Goal: Browse casually: Explore the website without a specific task or goal

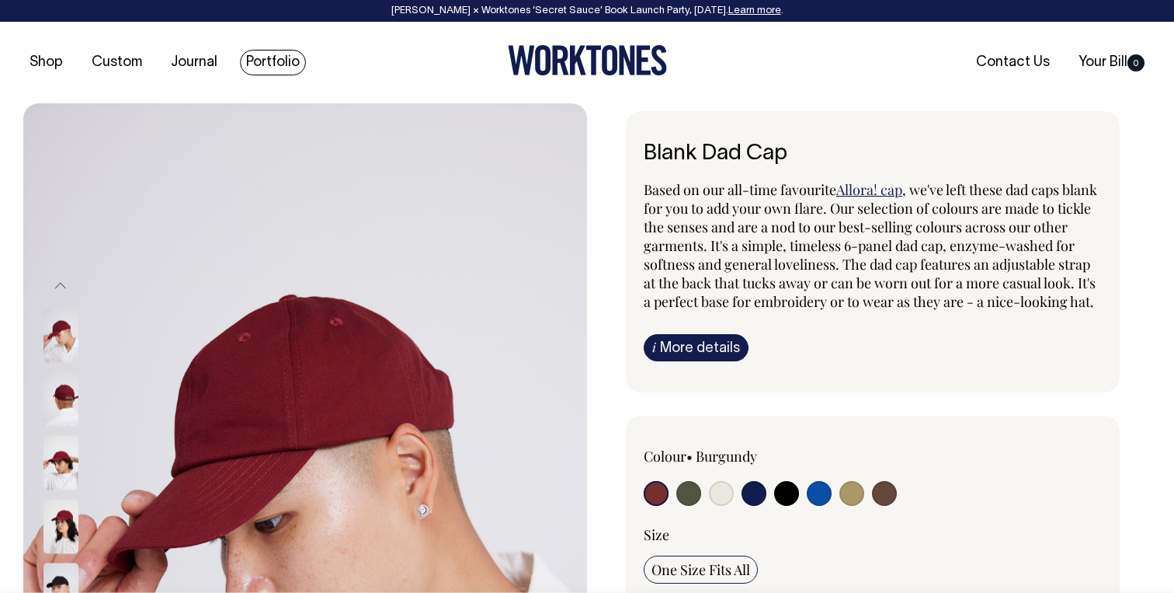
drag, startPoint x: 255, startPoint y: 78, endPoint x: 255, endPoint y: 67, distance: 11.6
click at [255, 78] on div "Shop Custom Journal Portfolio Contact Us Your Bill 0" at bounding box center [587, 63] width 1174 height 82
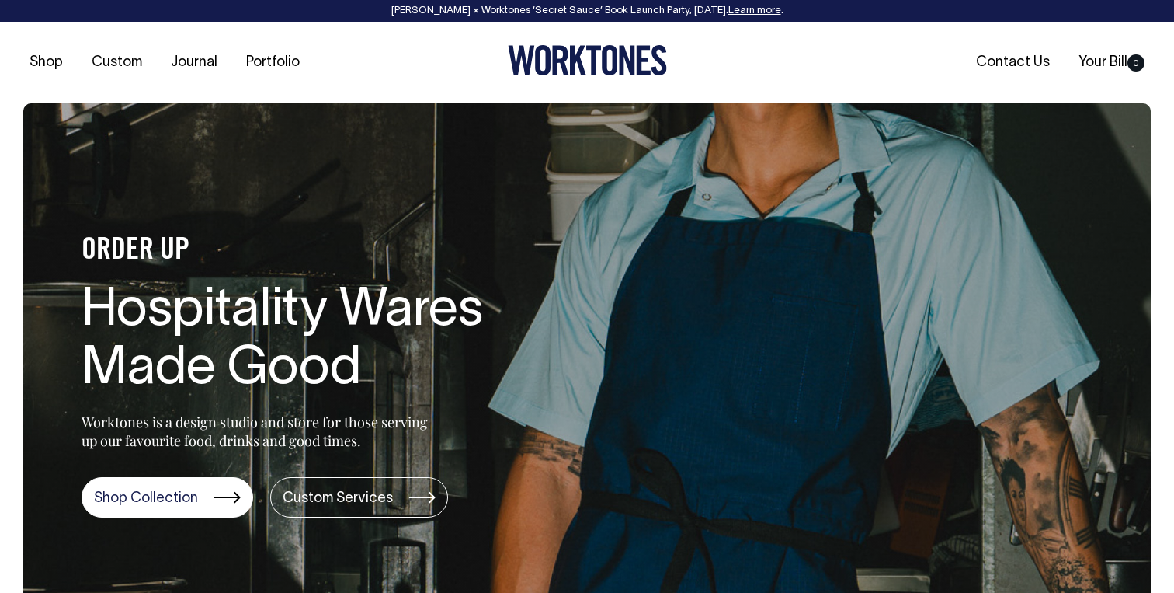
click at [772, 12] on link "Learn more" at bounding box center [754, 10] width 53 height 9
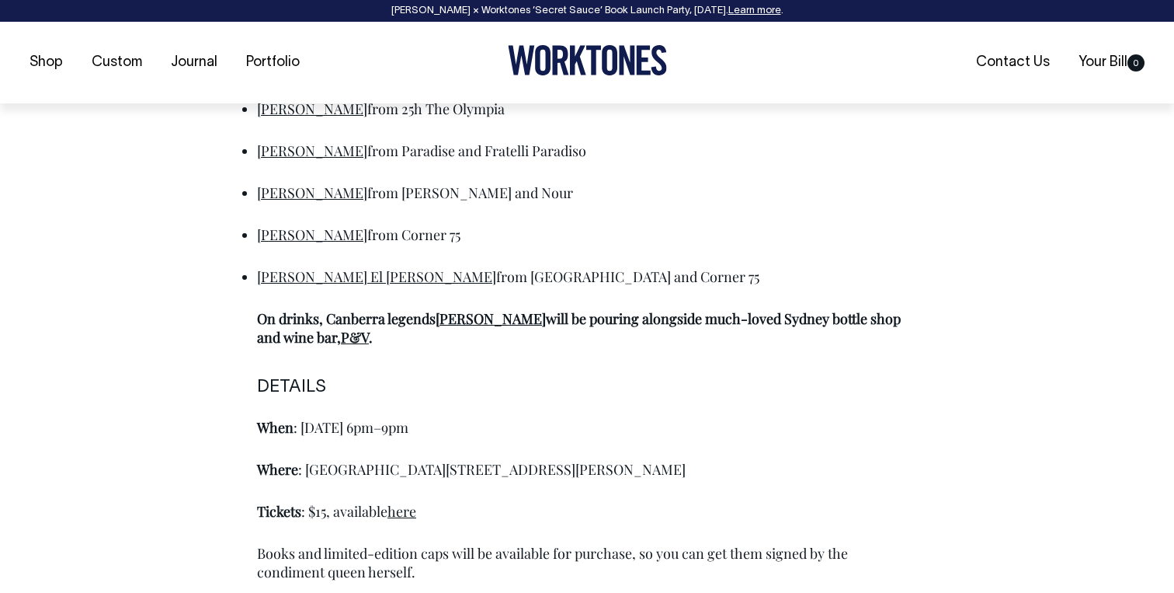
scroll to position [1031, 0]
click at [403, 516] on link "here" at bounding box center [402, 510] width 29 height 19
